Goal: Information Seeking & Learning: Learn about a topic

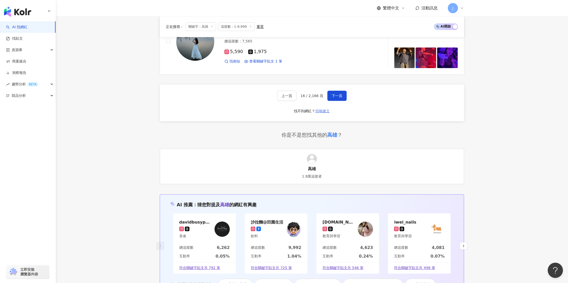
scroll to position [820, 0]
click at [329, 98] on button "下一頁" at bounding box center [337, 96] width 19 height 10
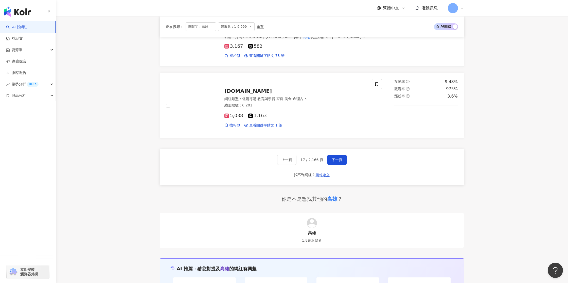
scroll to position [832, 0]
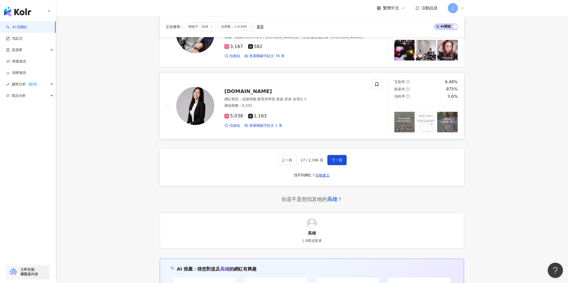
click at [238, 92] on span "yunmom.tw" at bounding box center [248, 91] width 47 height 6
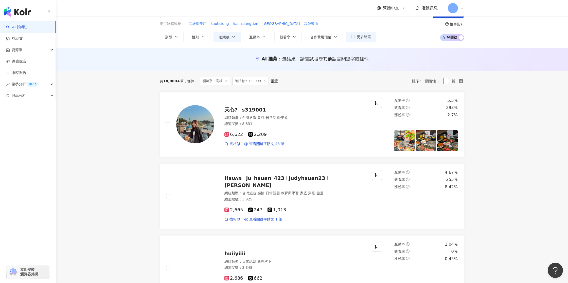
scroll to position [19, 0]
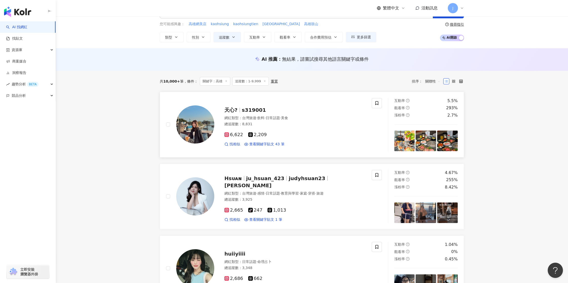
click at [252, 111] on span "s319001" at bounding box center [254, 110] width 24 height 6
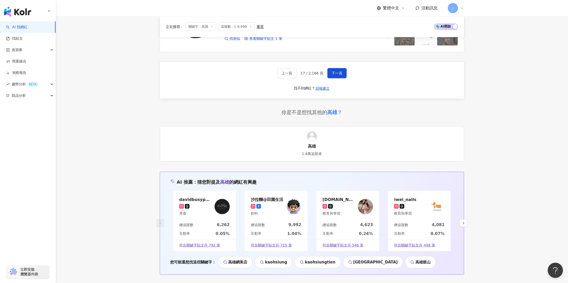
scroll to position [917, 0]
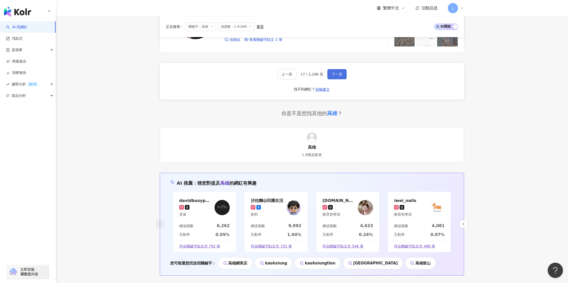
click at [339, 73] on span "下一頁" at bounding box center [337, 74] width 11 height 4
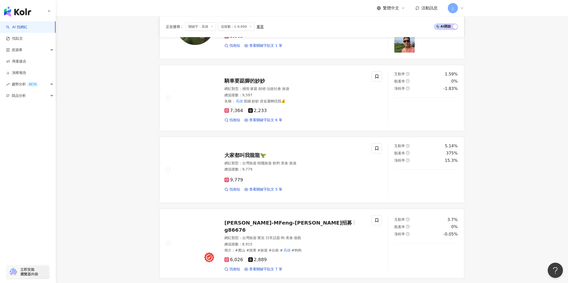
scroll to position [481, 0]
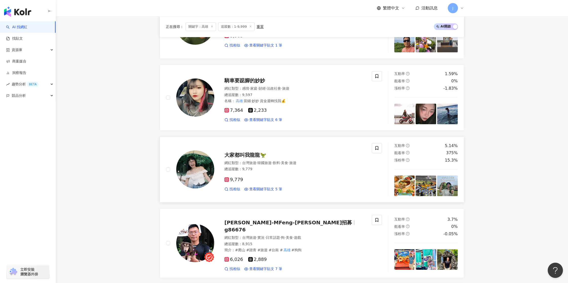
click at [240, 153] on span "大家都叫我龍龍🦖" at bounding box center [246, 155] width 42 height 6
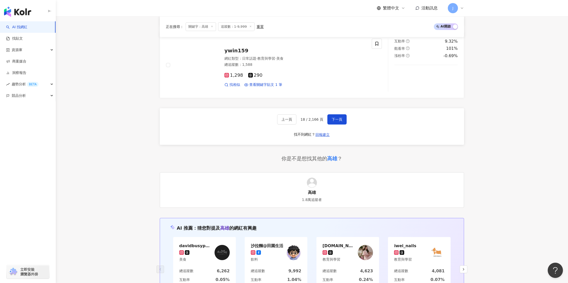
scroll to position [861, 0]
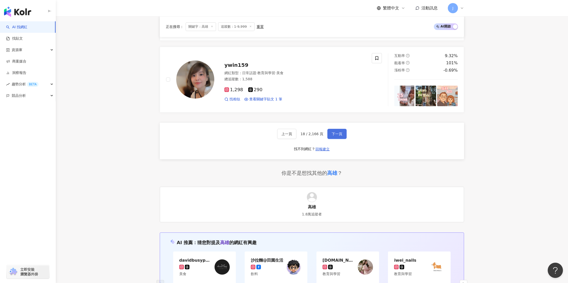
click at [336, 132] on span "下一頁" at bounding box center [337, 134] width 11 height 4
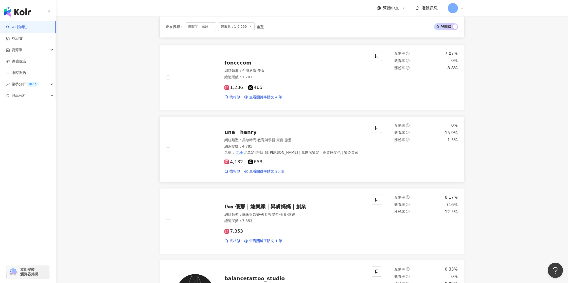
scroll to position [496, 0]
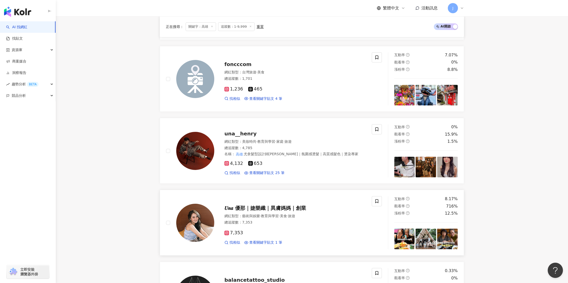
click at [252, 210] on span "𝑼𝒏𝒂 優那｜婕樂纖｜異膚媽媽｜創業" at bounding box center [266, 208] width 82 height 6
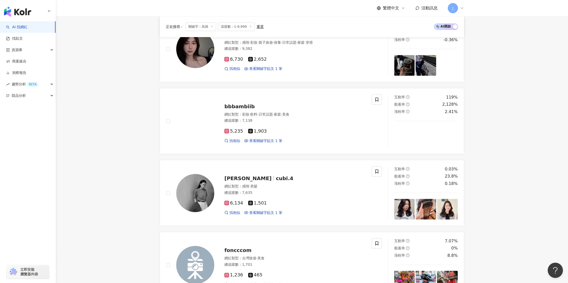
scroll to position [302, 0]
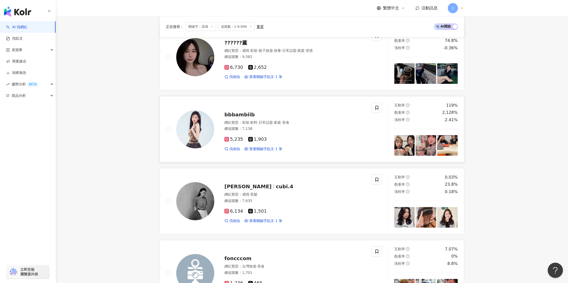
click at [239, 115] on span "bbbambiib" at bounding box center [240, 114] width 30 height 6
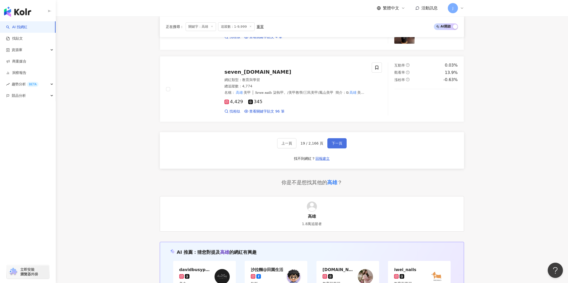
scroll to position [831, 0]
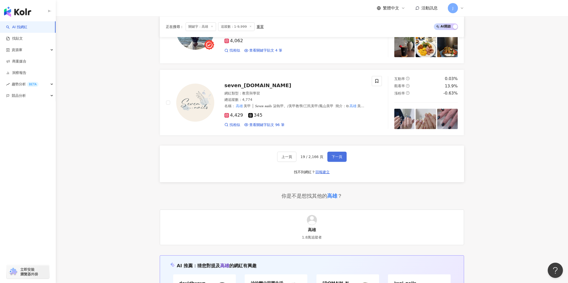
click at [339, 156] on span "下一頁" at bounding box center [337, 157] width 11 height 4
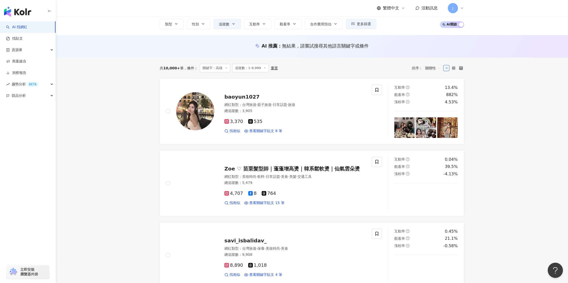
scroll to position [31, 0]
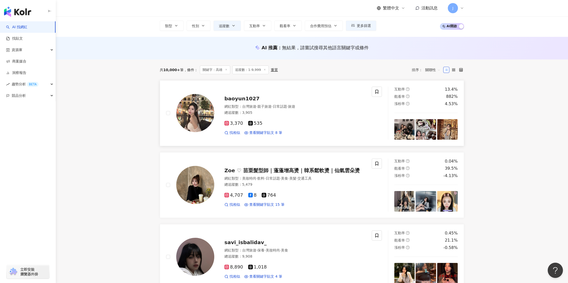
click at [247, 98] on span "baoyun1027" at bounding box center [242, 98] width 35 height 6
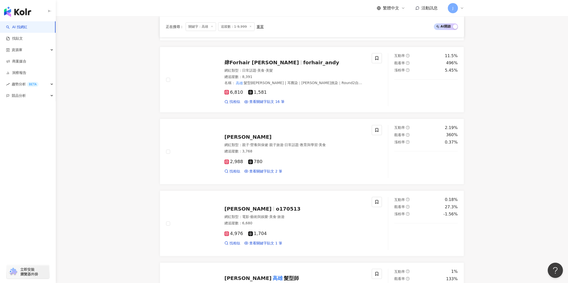
scroll to position [421, 0]
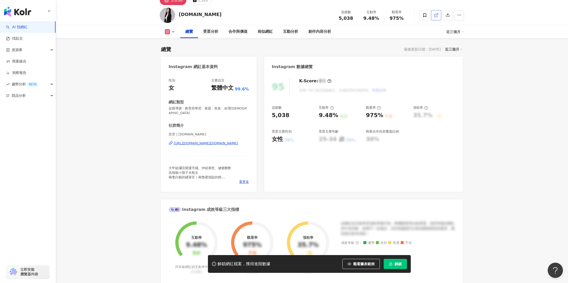
scroll to position [11, 0]
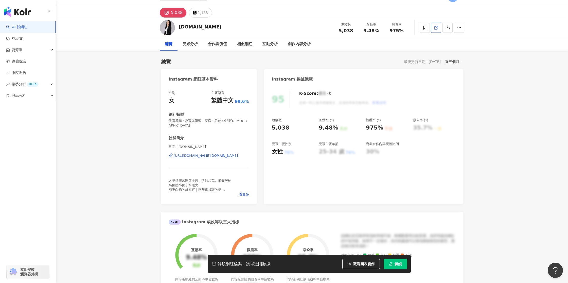
click at [435, 27] on icon at bounding box center [436, 27] width 3 height 3
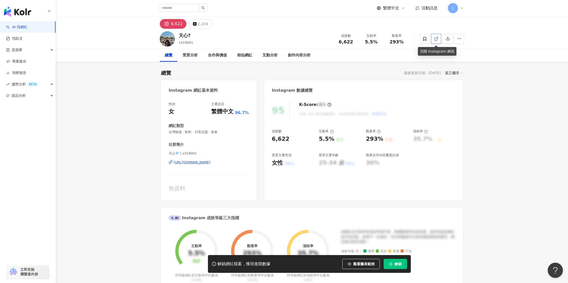
click at [436, 38] on icon at bounding box center [436, 39] width 5 height 5
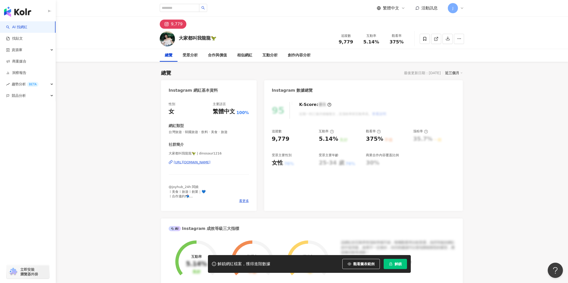
click at [437, 37] on icon at bounding box center [436, 39] width 5 height 5
click at [436, 39] on icon at bounding box center [436, 39] width 5 height 5
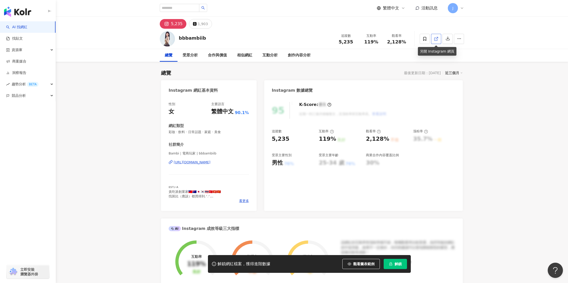
click at [438, 40] on icon at bounding box center [436, 39] width 5 height 5
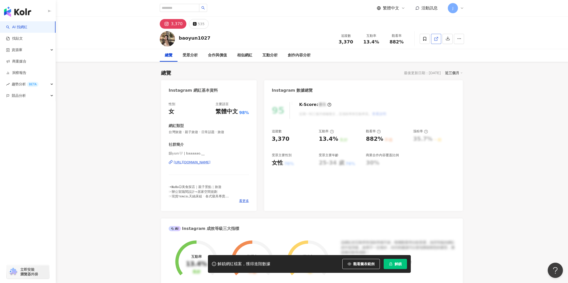
click at [438, 37] on polyline at bounding box center [437, 37] width 1 height 1
